Goal: Find specific page/section: Find specific page/section

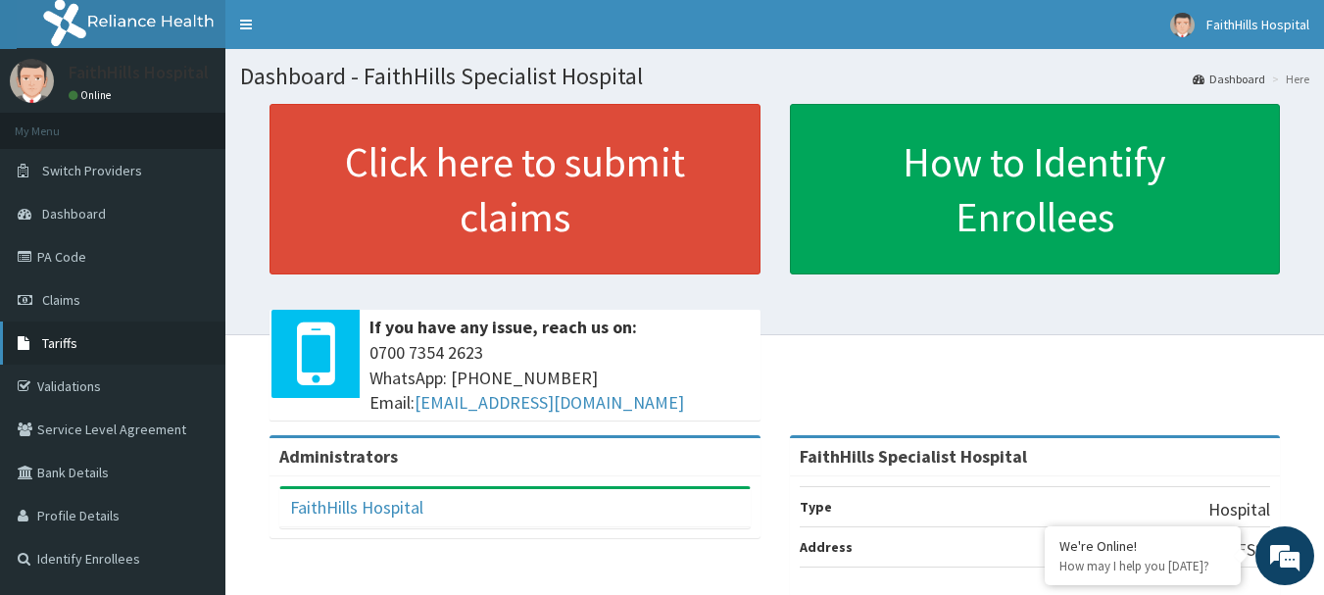
click at [63, 342] on span "Tariffs" at bounding box center [59, 343] width 35 height 18
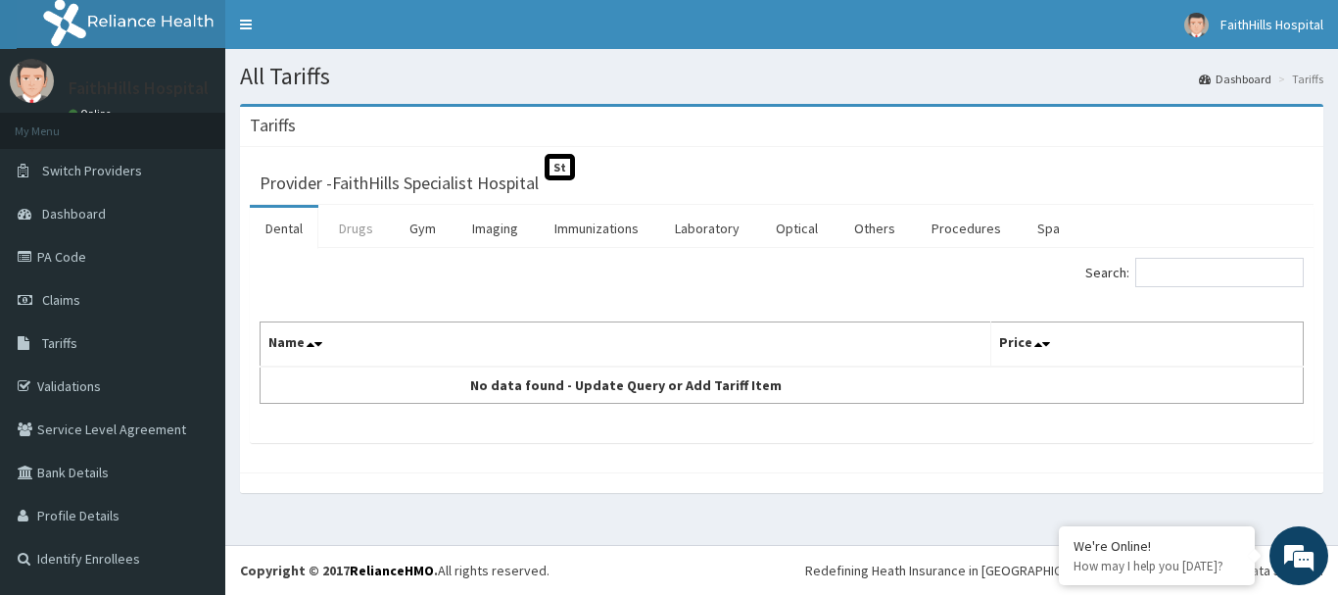
click at [360, 237] on link "Drugs" at bounding box center [356, 228] width 66 height 41
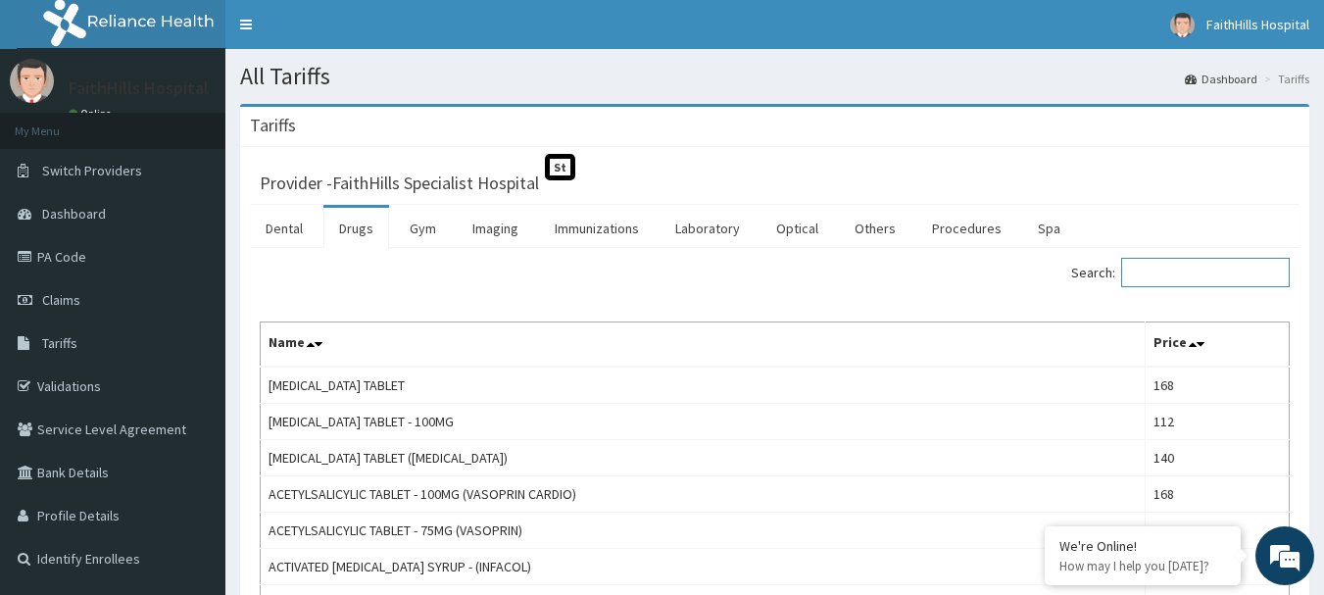
click at [1174, 267] on input "Search:" at bounding box center [1205, 272] width 169 height 29
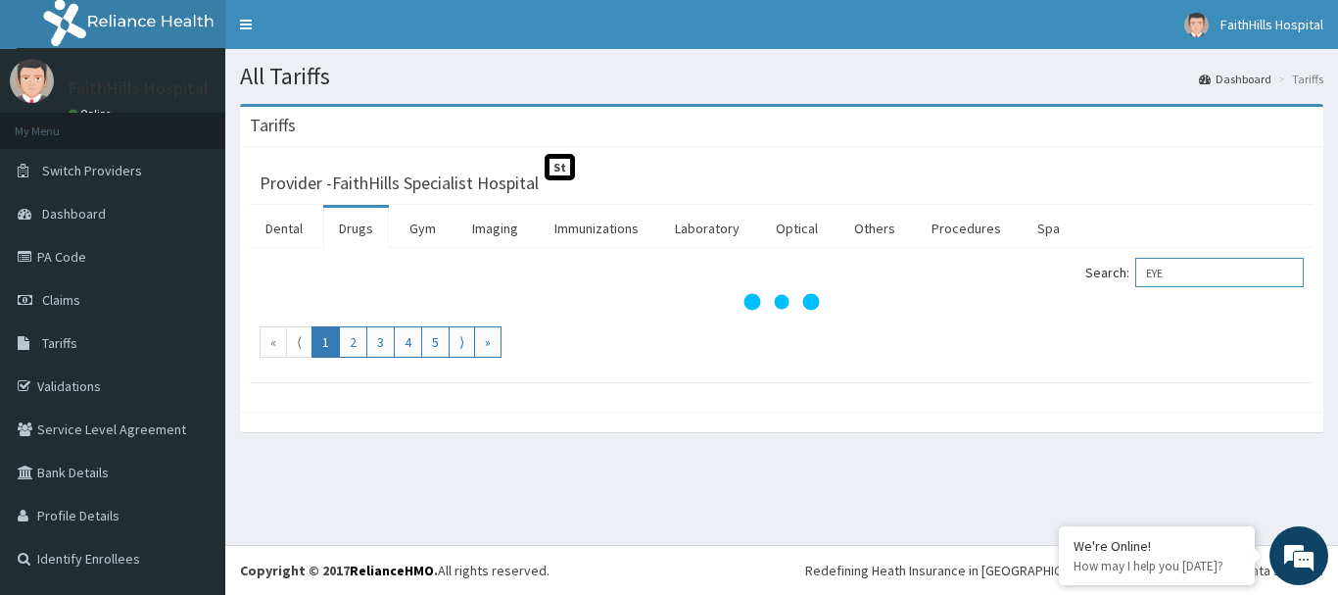
type input "EYE"
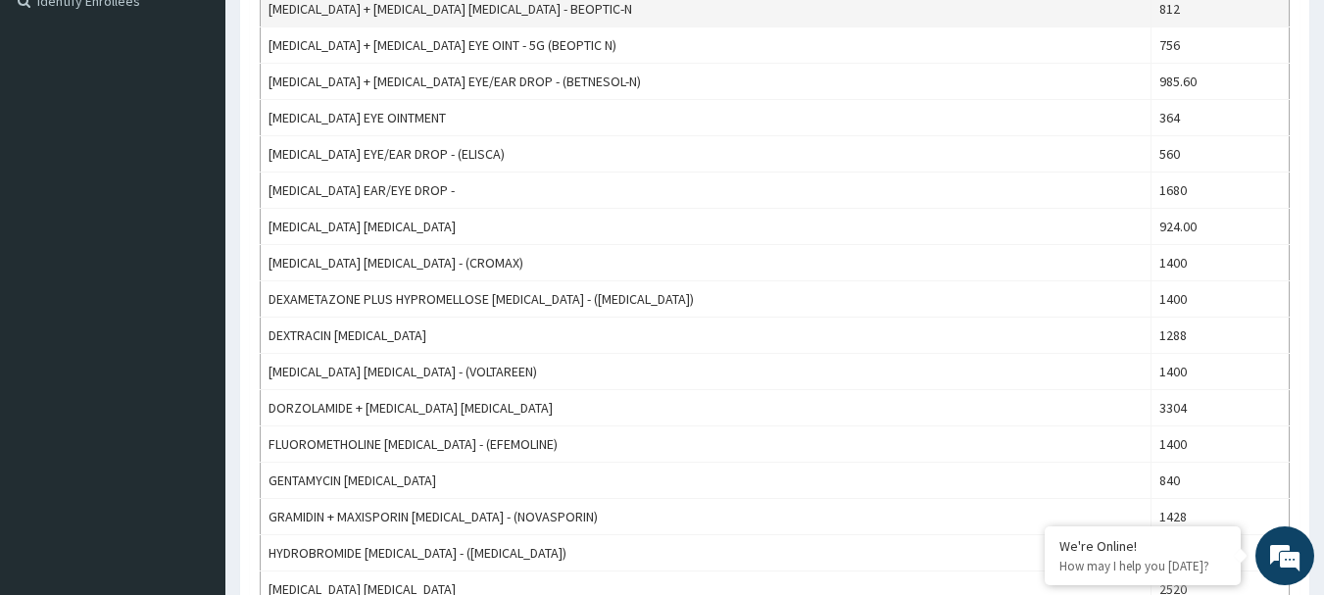
scroll to position [588, 0]
